Goal: Download file/media

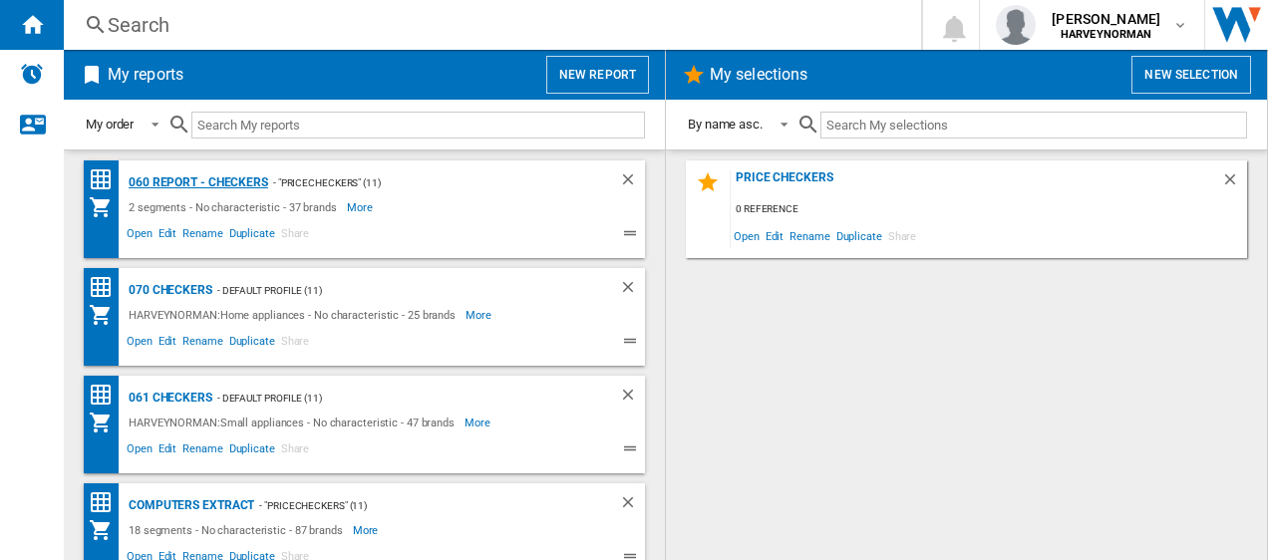
click at [150, 183] on div "060 report - Checkers" at bounding box center [196, 182] width 145 height 25
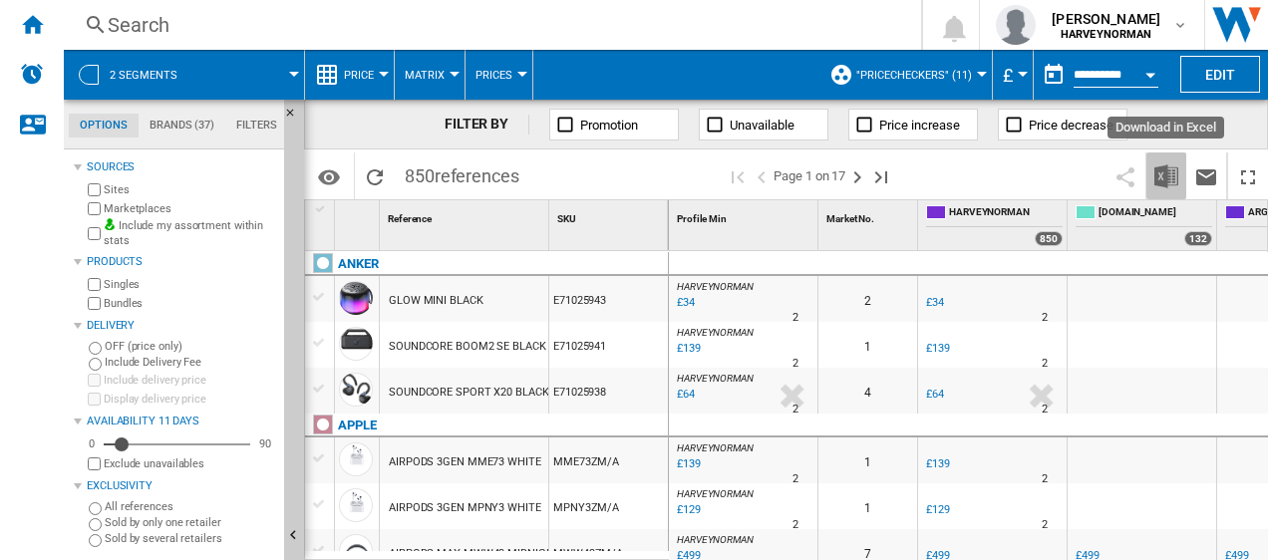
click at [1166, 170] on img "Download in Excel" at bounding box center [1167, 177] width 24 height 24
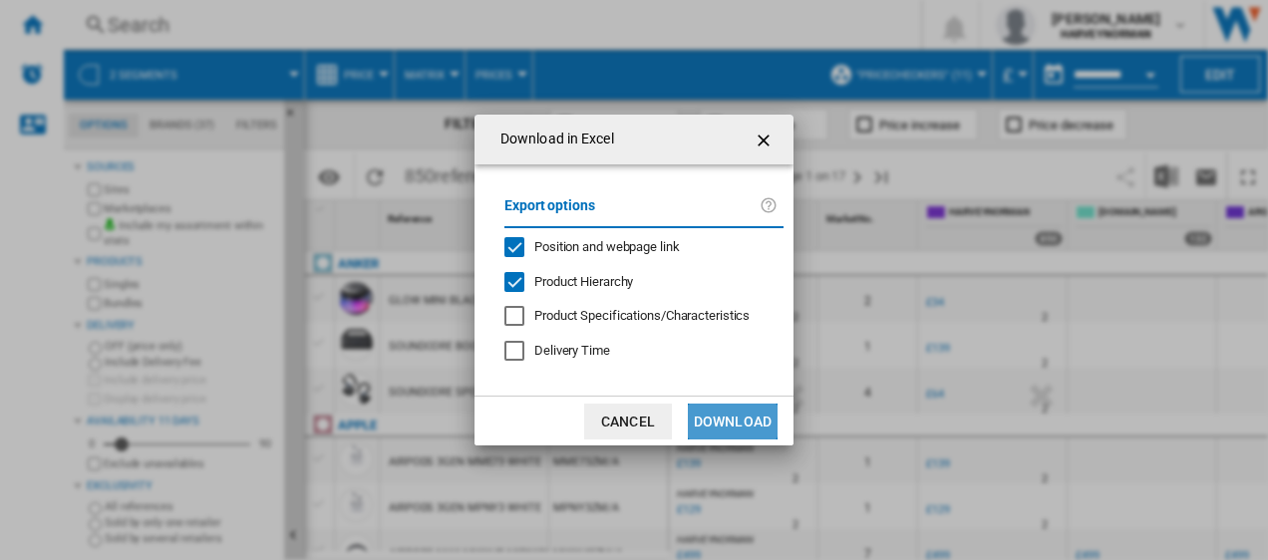
click at [724, 420] on button "Download" at bounding box center [733, 422] width 90 height 36
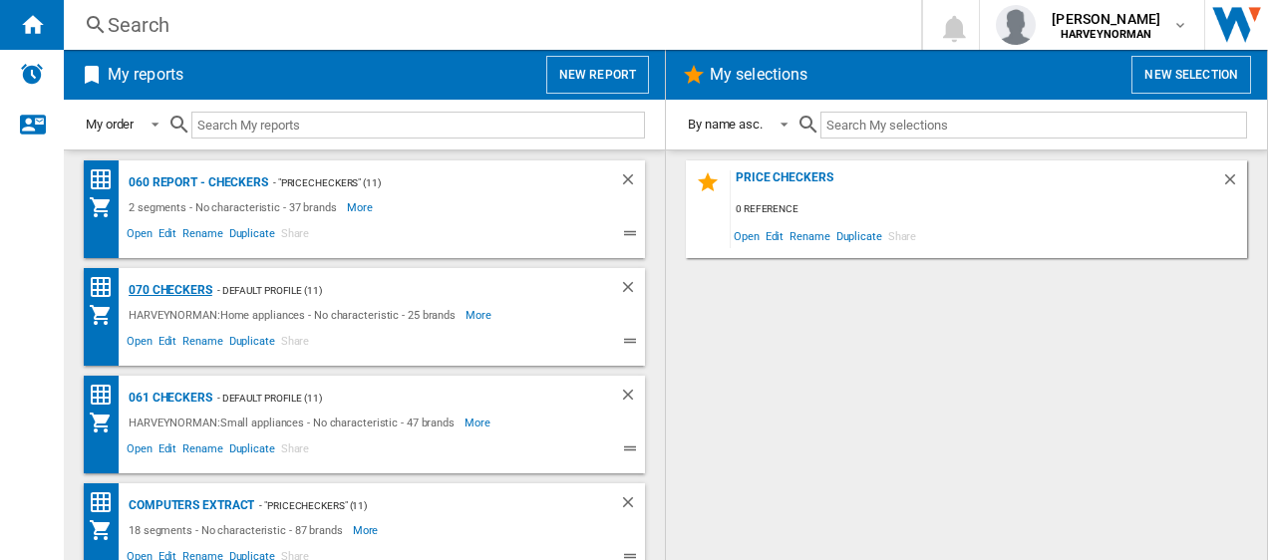
click at [146, 289] on div "070 Checkers" at bounding box center [168, 290] width 89 height 25
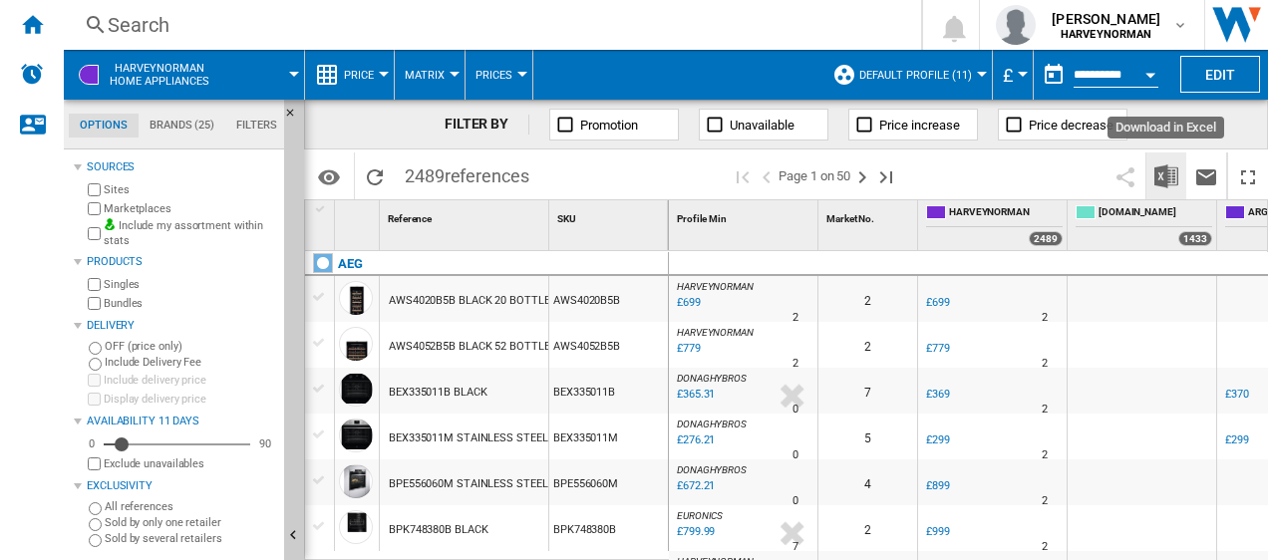
click at [1166, 177] on img "Download in Excel" at bounding box center [1167, 177] width 24 height 24
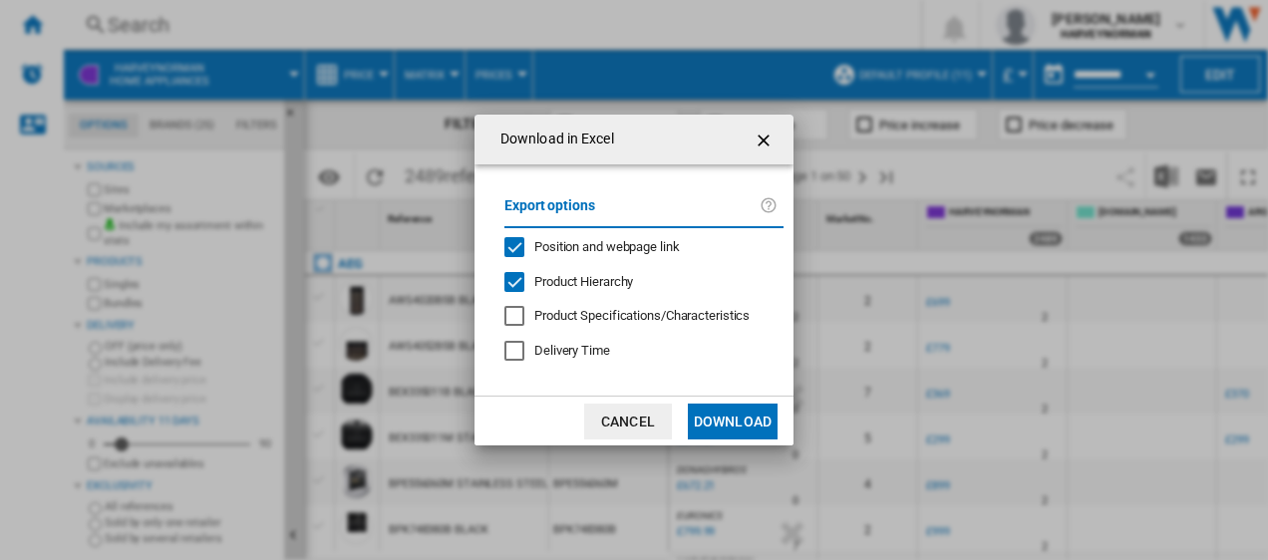
click at [743, 419] on button "Download" at bounding box center [733, 422] width 90 height 36
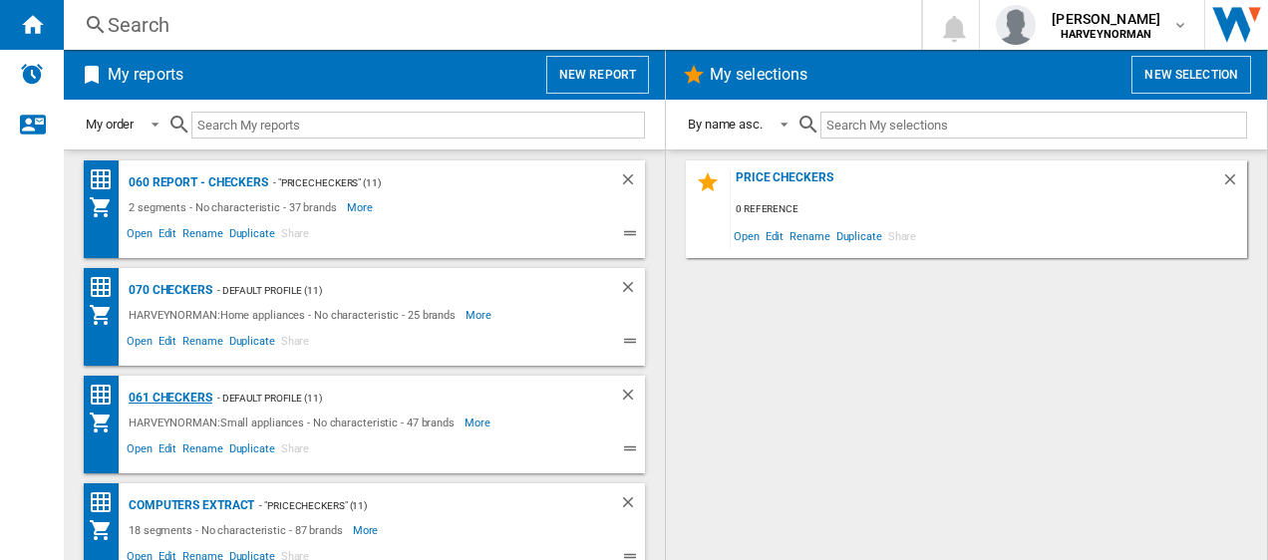
click at [150, 396] on div "061 Checkers" at bounding box center [168, 398] width 89 height 25
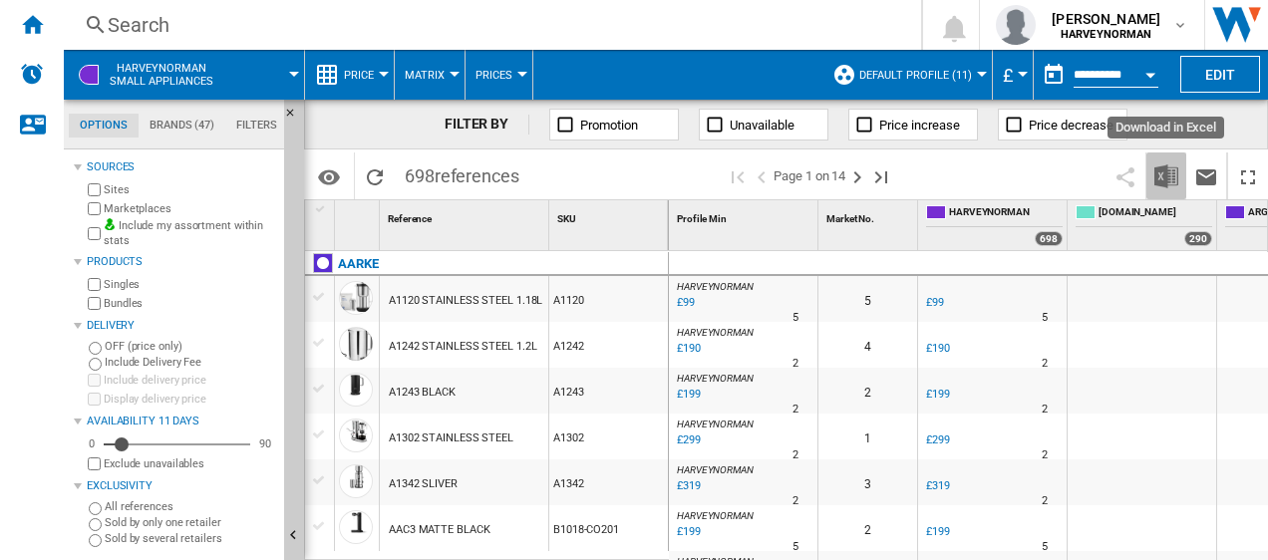
click at [1170, 175] on img "Download in Excel" at bounding box center [1167, 177] width 24 height 24
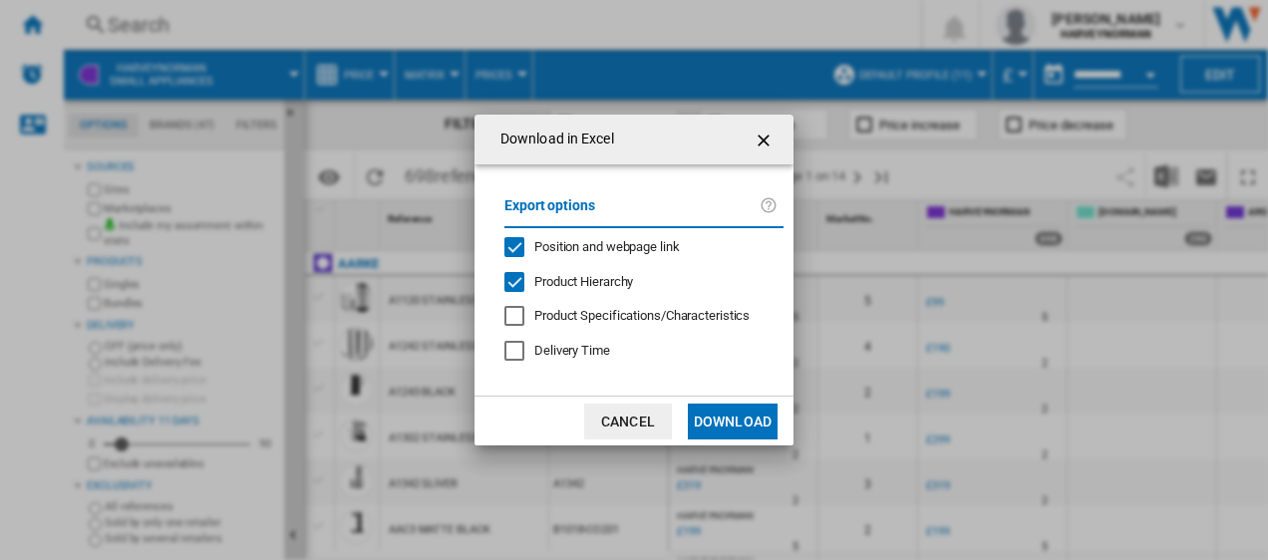
click at [721, 419] on button "Download" at bounding box center [733, 422] width 90 height 36
